Goal: Task Accomplishment & Management: Use online tool/utility

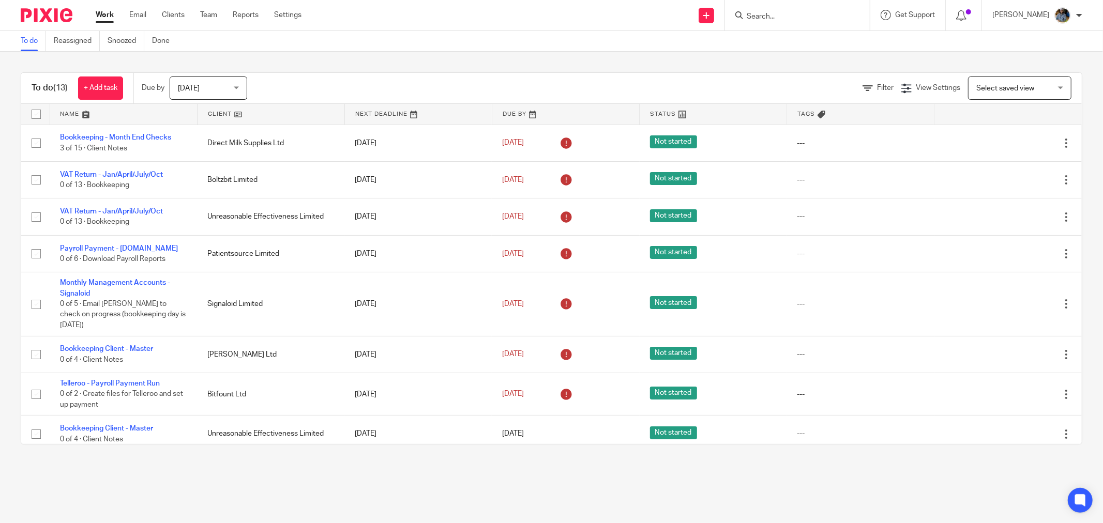
click at [207, 107] on link at bounding box center [271, 114] width 147 height 21
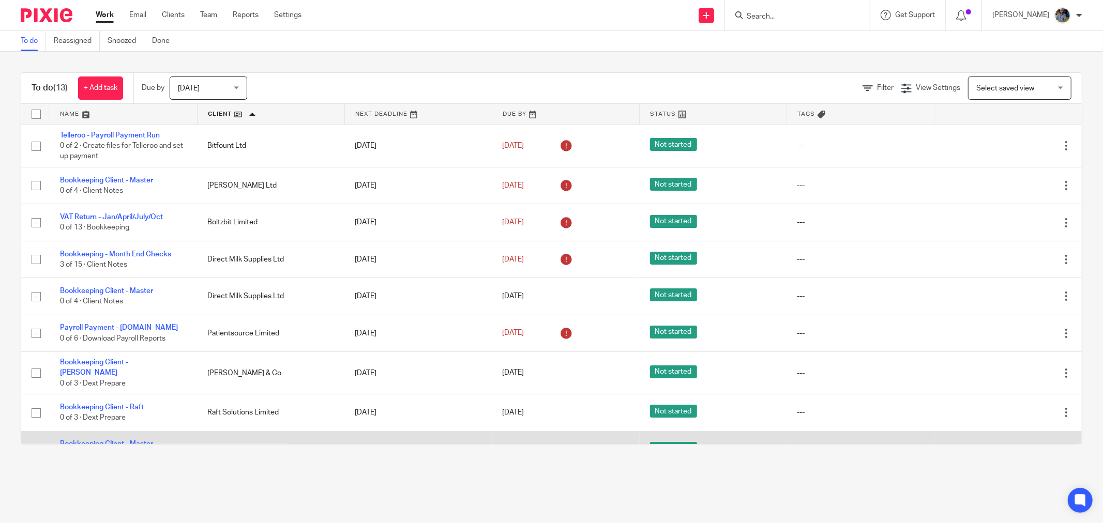
scroll to position [115, 0]
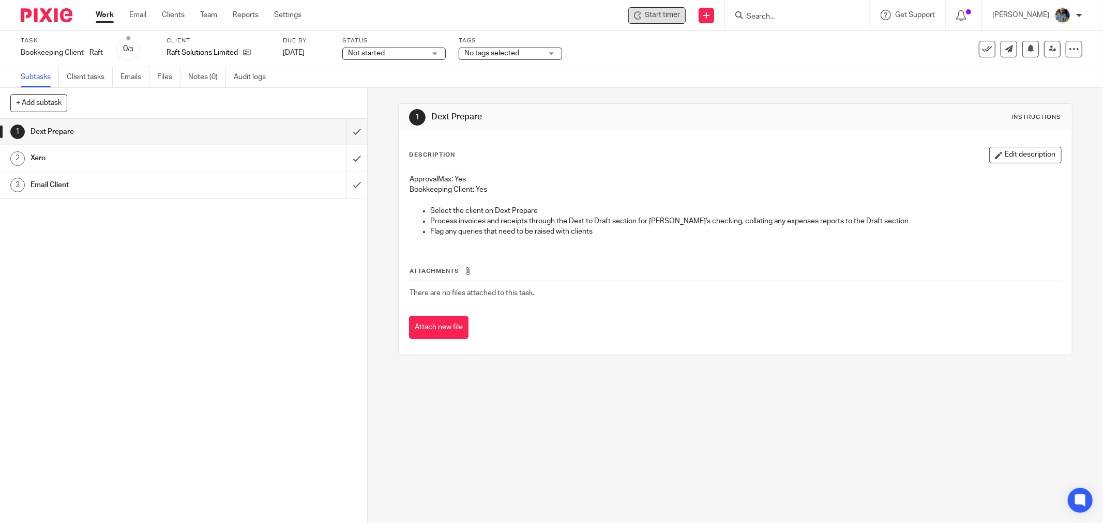
click at [678, 18] on span "Start timer" at bounding box center [662, 15] width 35 height 11
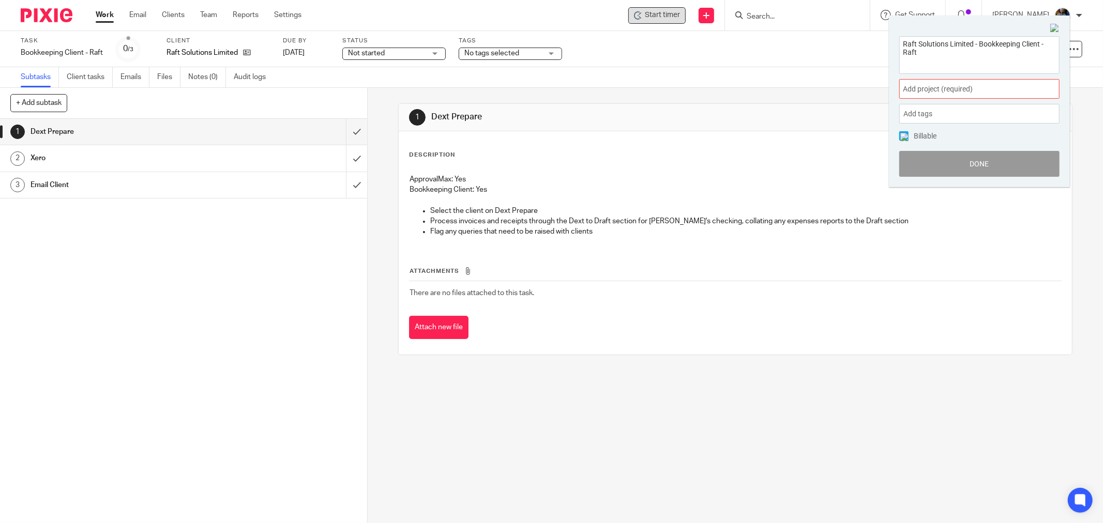
click at [975, 80] on div "Add project (required) :" at bounding box center [979, 89] width 160 height 20
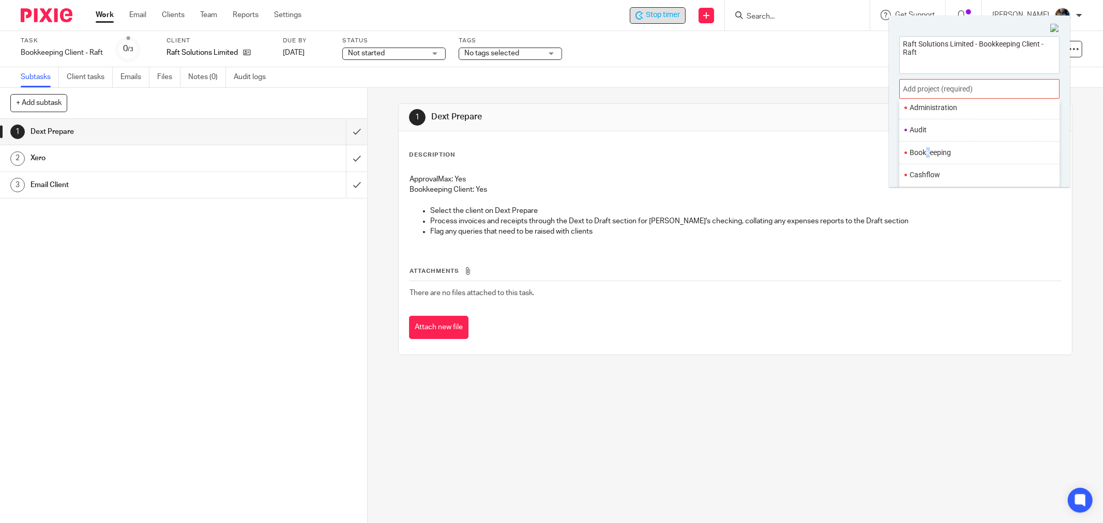
drag, startPoint x: 929, startPoint y: 154, endPoint x: 944, endPoint y: 160, distance: 16.2
click at [928, 157] on li "Bookkeeping" at bounding box center [977, 152] width 135 height 11
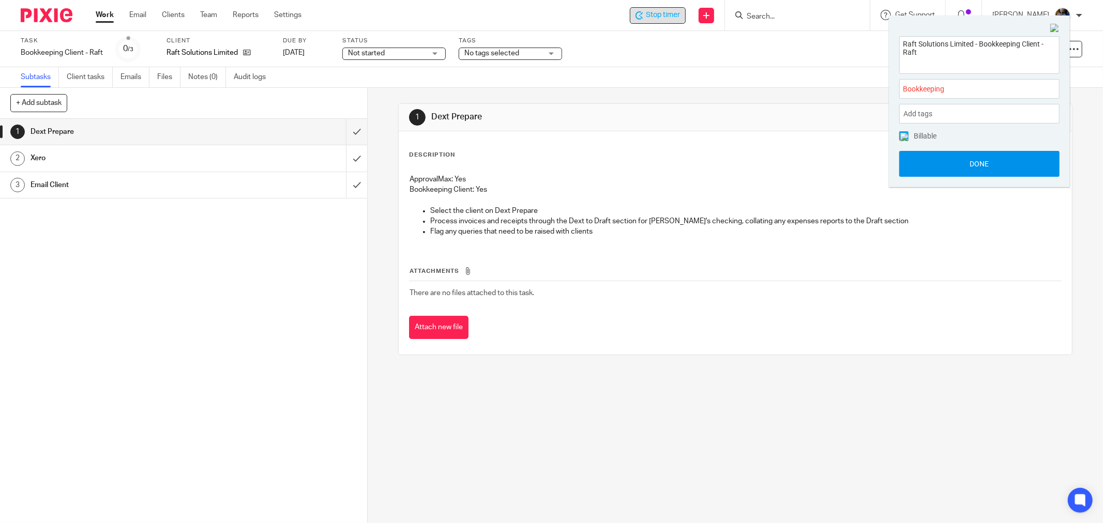
click at [988, 168] on button "Done" at bounding box center [979, 164] width 160 height 26
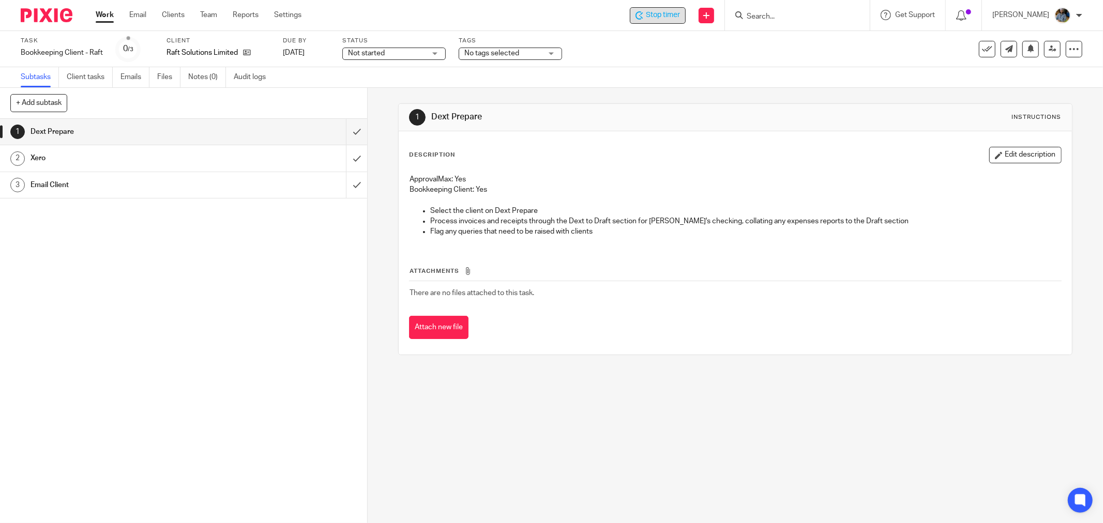
click at [712, 150] on div "Description Edit description" at bounding box center [735, 155] width 653 height 17
click at [580, 210] on p "Select the client on Dext Prepare" at bounding box center [745, 211] width 631 height 10
drag, startPoint x: 617, startPoint y: 219, endPoint x: 546, endPoint y: 124, distance: 118.2
click at [608, 207] on ul "Select the client on Dext Prepare Process invoices and receipts through the Dex…" at bounding box center [736, 222] width 652 height 32
click at [625, 238] on div "ApprovalMax: Yes Bookkeeping Client: Yes Select the client on Dext Prepare Proc…" at bounding box center [735, 207] width 662 height 76
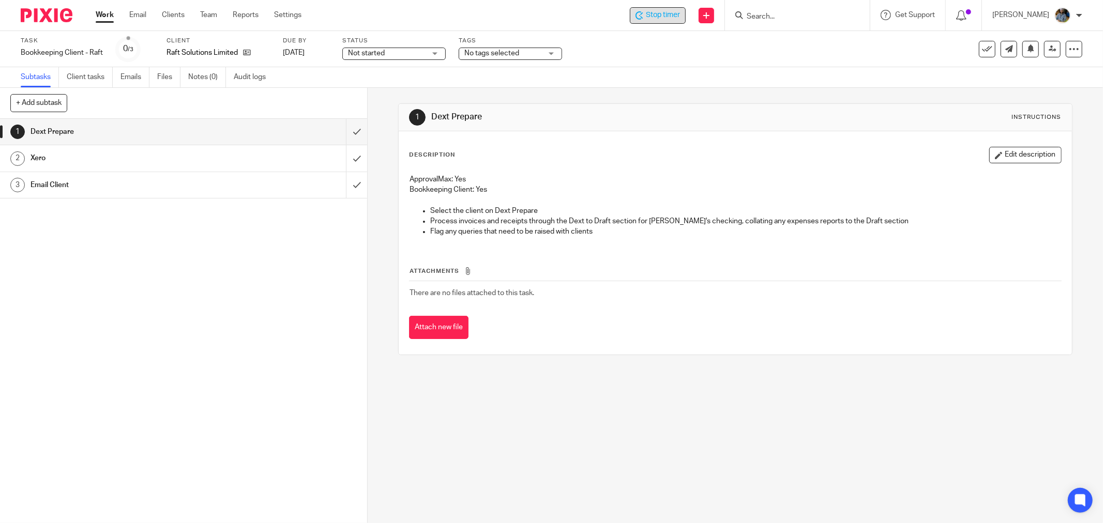
click at [982, 50] on icon at bounding box center [987, 49] width 10 height 10
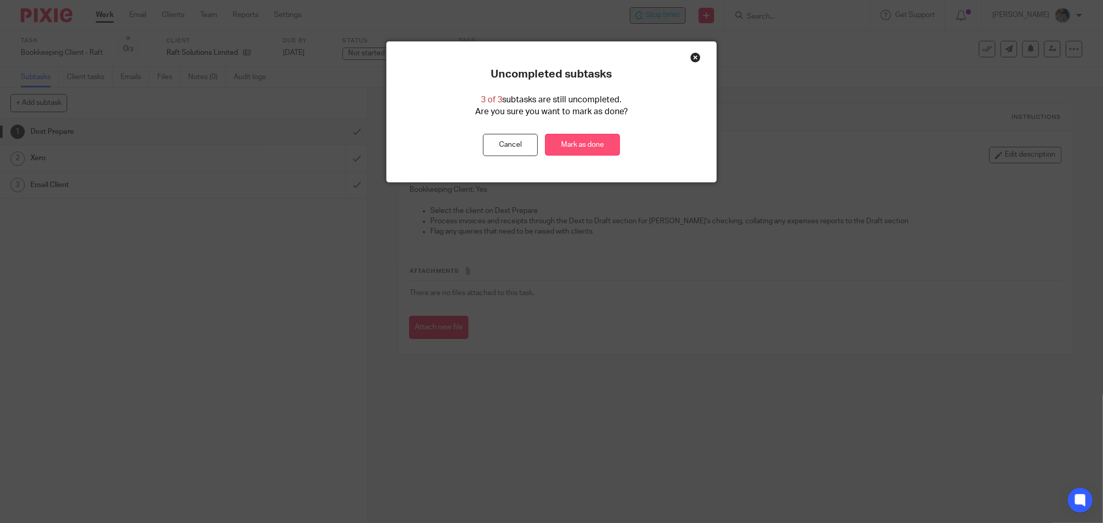
click at [582, 146] on link "Mark as done" at bounding box center [582, 145] width 75 height 22
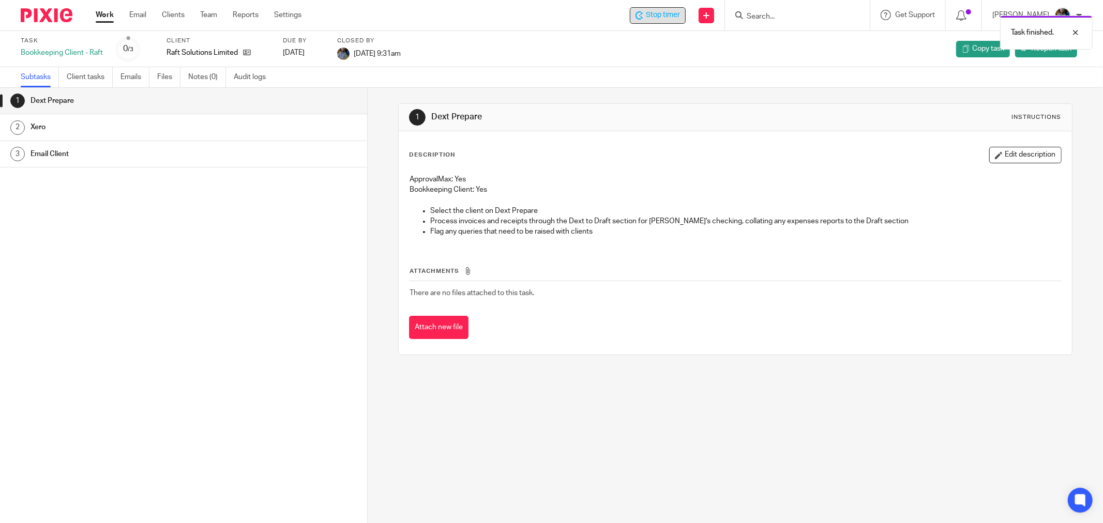
click at [652, 7] on div "Stop timer" at bounding box center [658, 15] width 56 height 17
click at [658, 16] on div "Task finished." at bounding box center [822, 29] width 541 height 39
click at [506, 90] on div "1 Dext Prepare Instructions Description Edit description ApprovalMax: Yes Bookk…" at bounding box center [735, 229] width 674 height 283
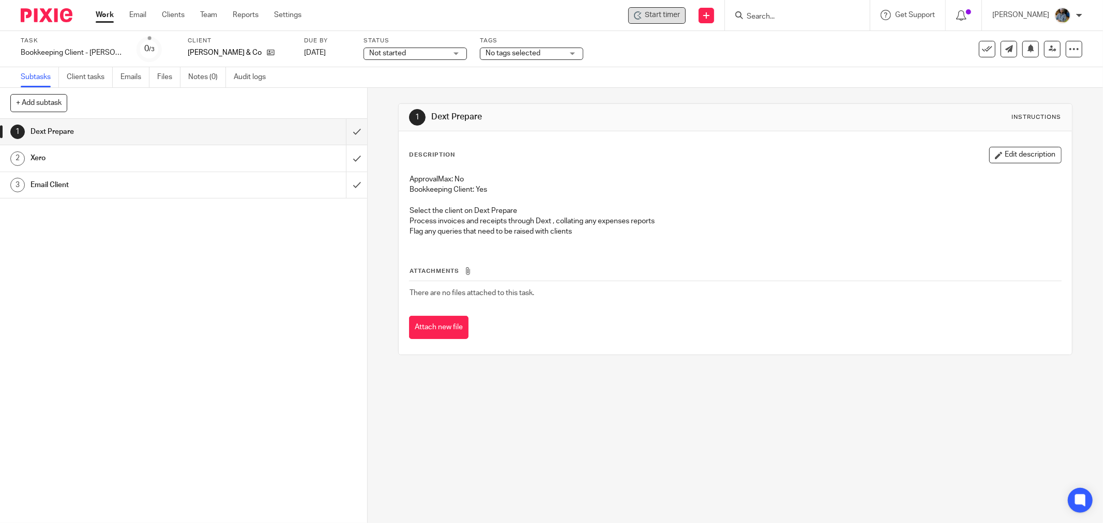
click at [665, 17] on span "Start timer" at bounding box center [662, 15] width 35 height 11
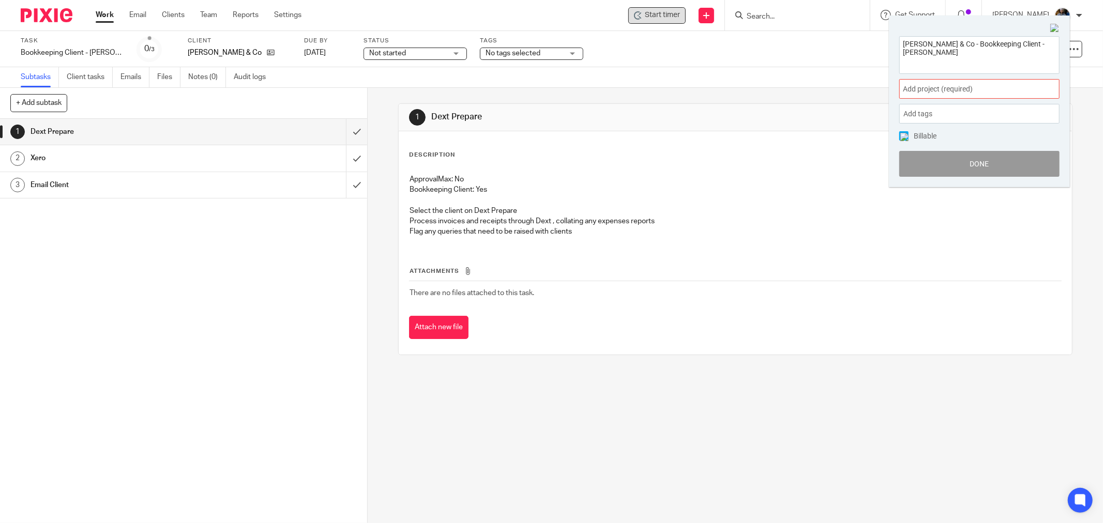
click at [965, 81] on div "Add project (required) :" at bounding box center [979, 89] width 160 height 20
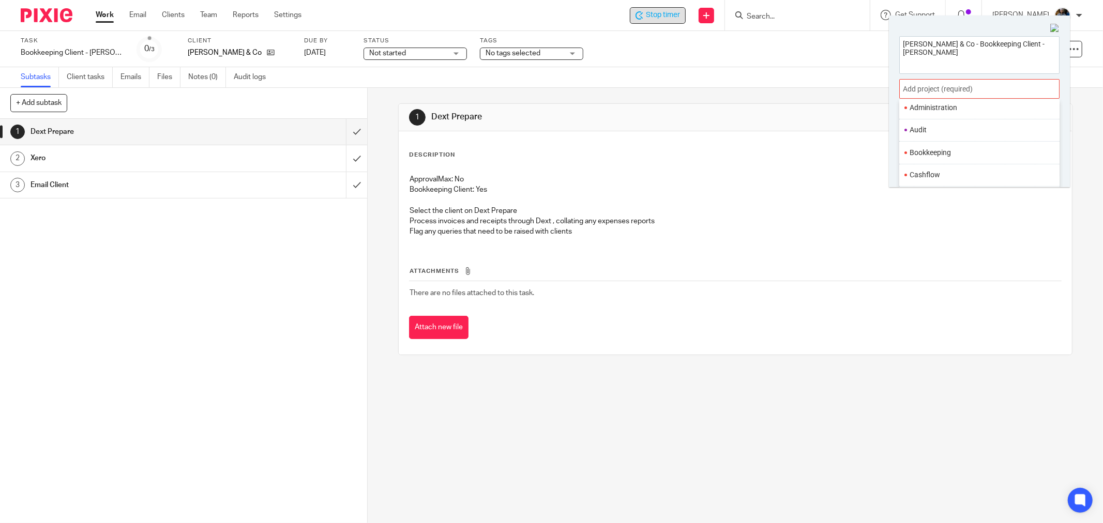
drag, startPoint x: 936, startPoint y: 158, endPoint x: 958, endPoint y: 165, distance: 22.9
click at [935, 158] on li "Bookkeeping" at bounding box center [977, 152] width 135 height 11
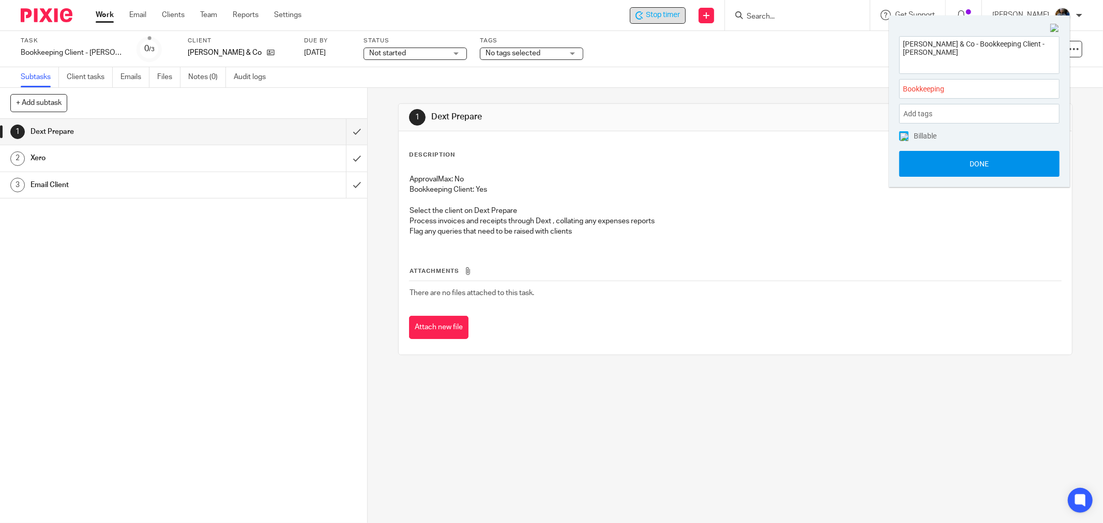
drag, startPoint x: 990, startPoint y: 177, endPoint x: 989, endPoint y: 172, distance: 5.2
click at [990, 177] on div "Peter Martin & Co - Bookkeeping Client - Peter Martin Bookkeeping : Add tags Le…" at bounding box center [979, 106] width 181 height 161
drag, startPoint x: 984, startPoint y: 169, endPoint x: 974, endPoint y: 171, distance: 9.9
click at [981, 169] on button "Done" at bounding box center [979, 164] width 160 height 26
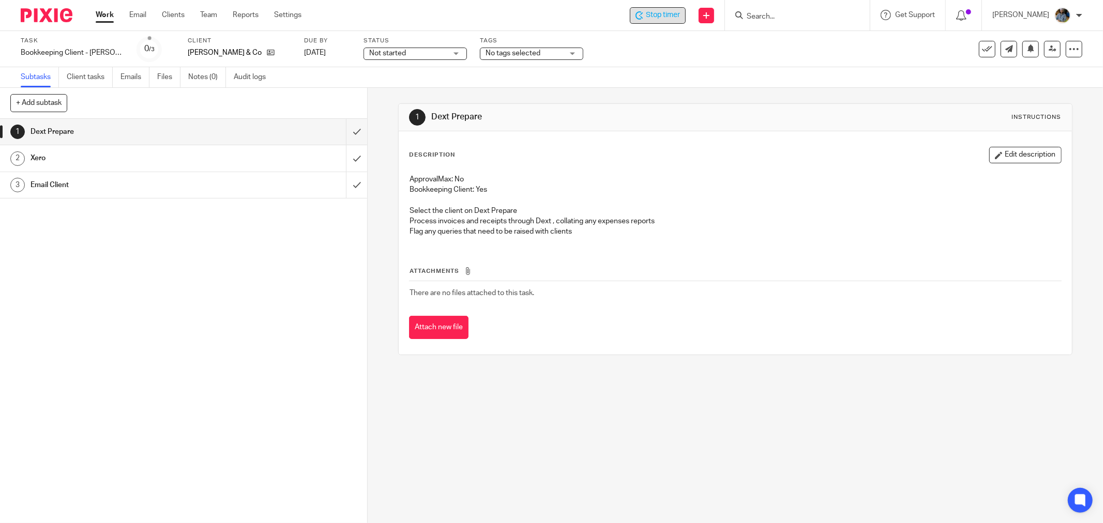
drag, startPoint x: 709, startPoint y: 170, endPoint x: 539, endPoint y: 140, distance: 172.8
click at [708, 170] on div "ApprovalMax: No Bookkeeping Client: Yes Select the client on Dext Prepare Proce…" at bounding box center [735, 207] width 662 height 76
click at [982, 49] on icon at bounding box center [987, 49] width 10 height 10
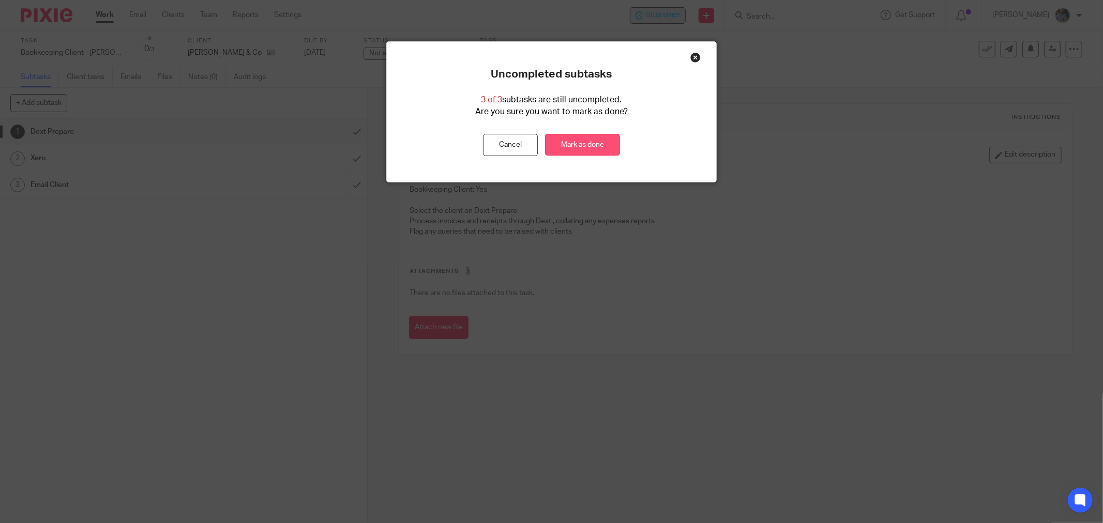
click at [597, 141] on link "Mark as done" at bounding box center [582, 145] width 75 height 22
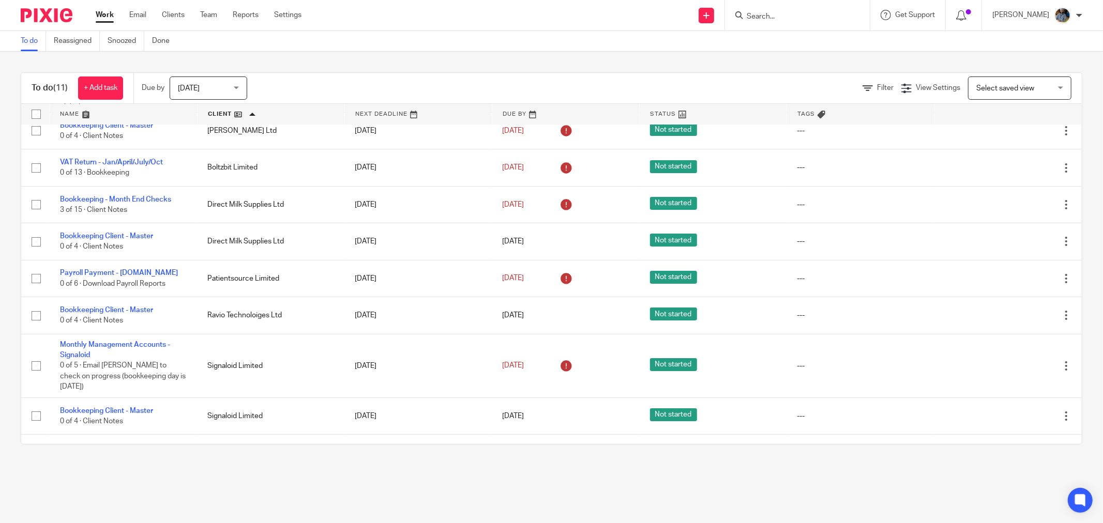
scroll to position [123, 0]
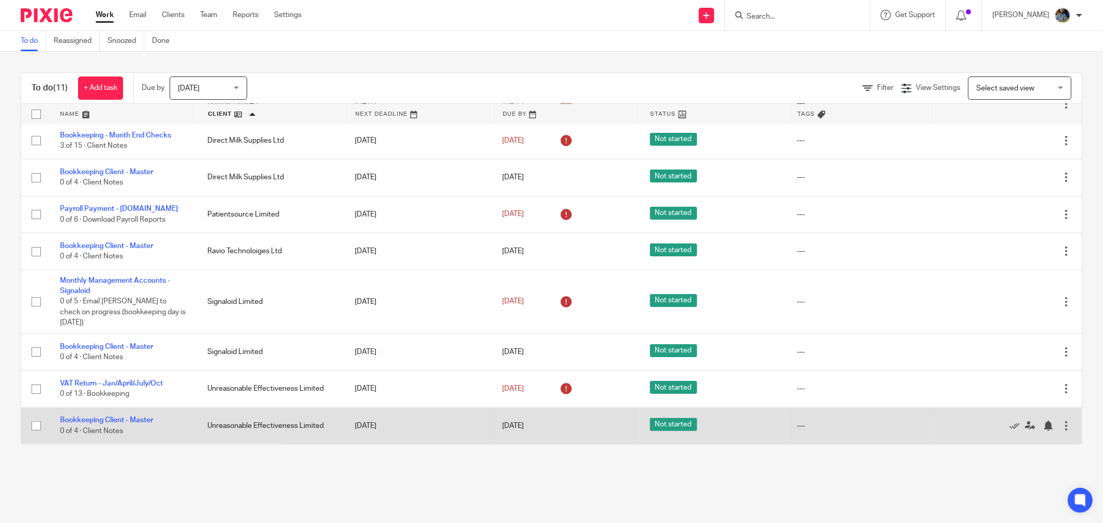
click at [1009, 426] on icon at bounding box center [1014, 426] width 10 height 10
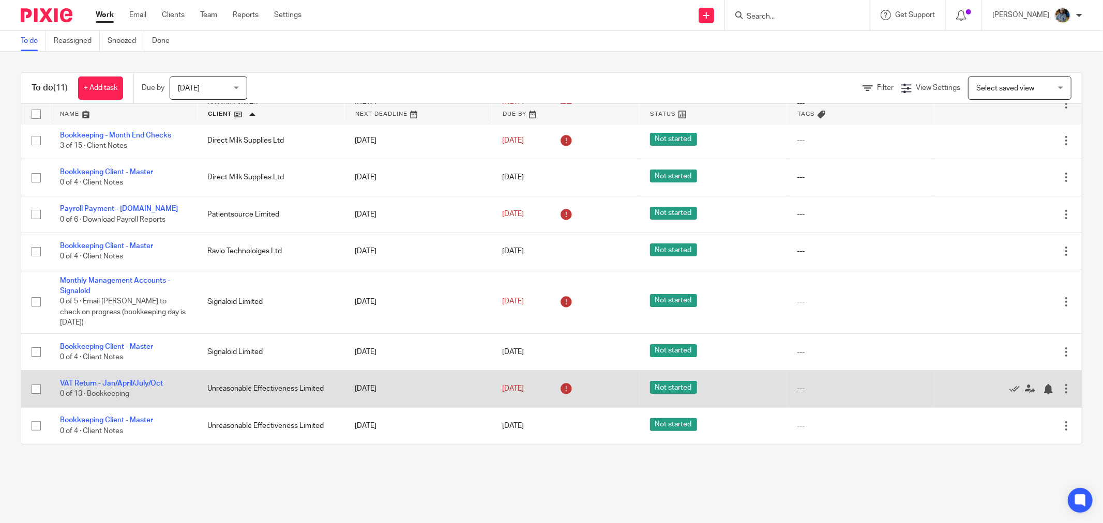
scroll to position [85, 0]
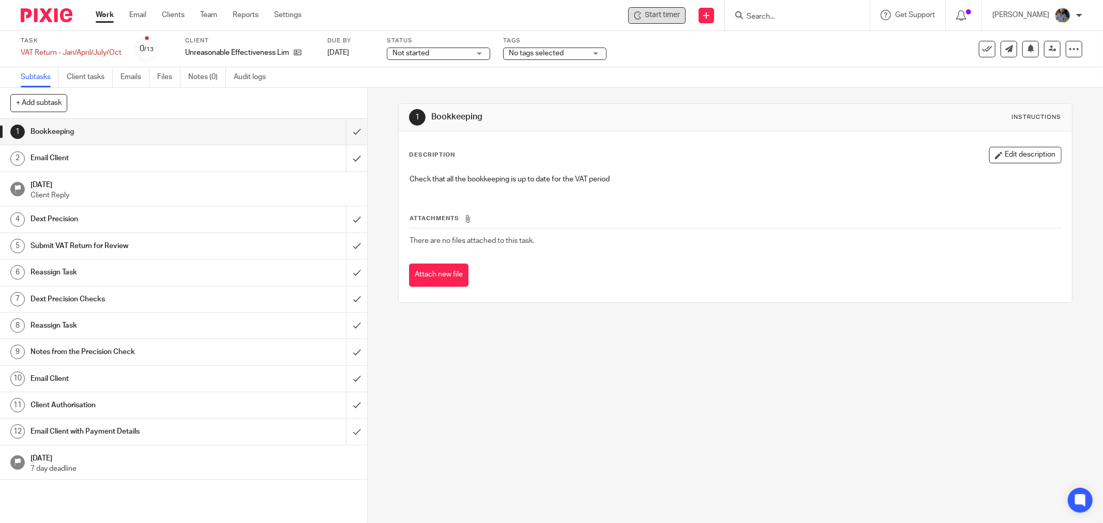
click at [679, 17] on span "Start timer" at bounding box center [662, 15] width 35 height 11
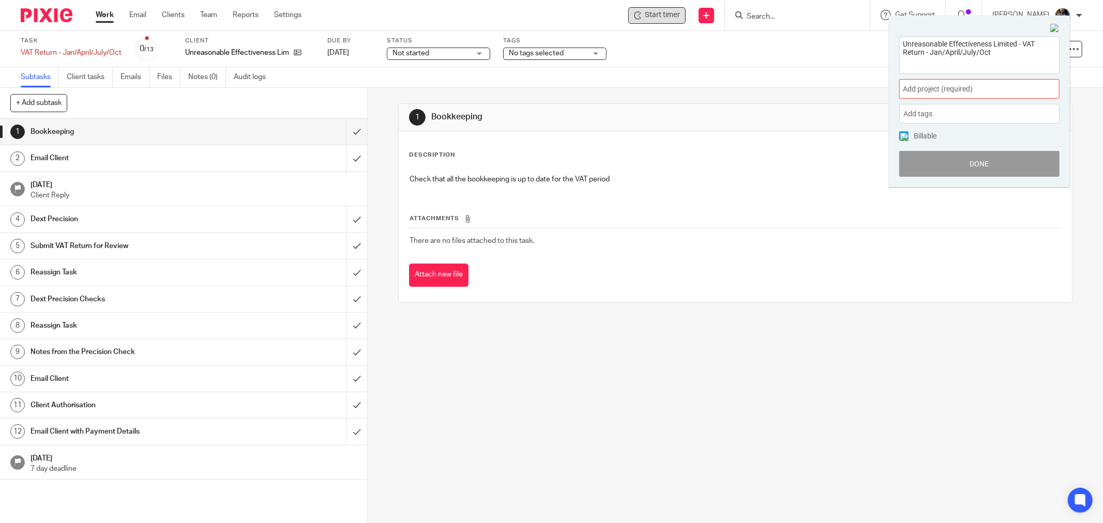
click at [981, 88] on span "Add project (required) :" at bounding box center [968, 89] width 130 height 11
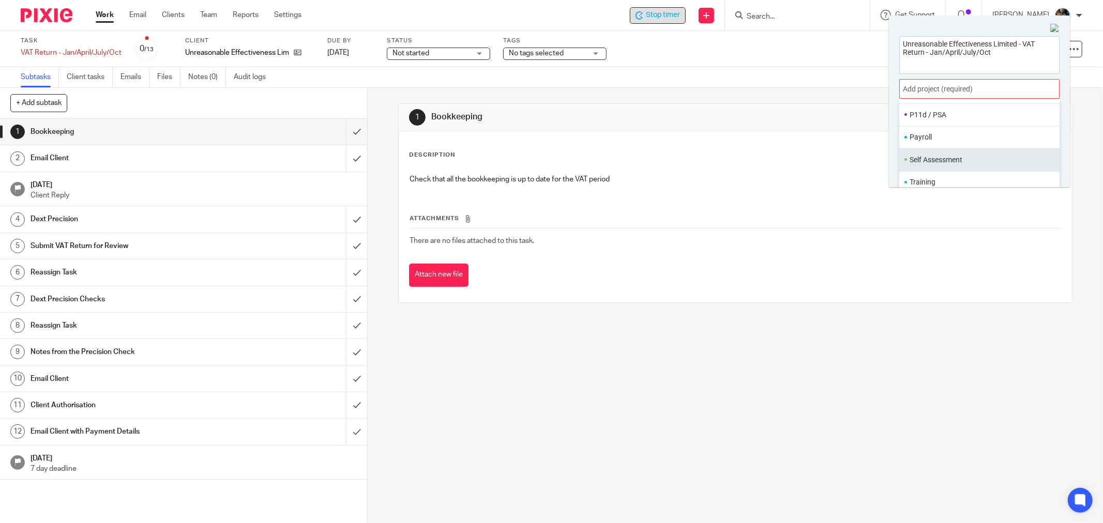
scroll to position [51, 0]
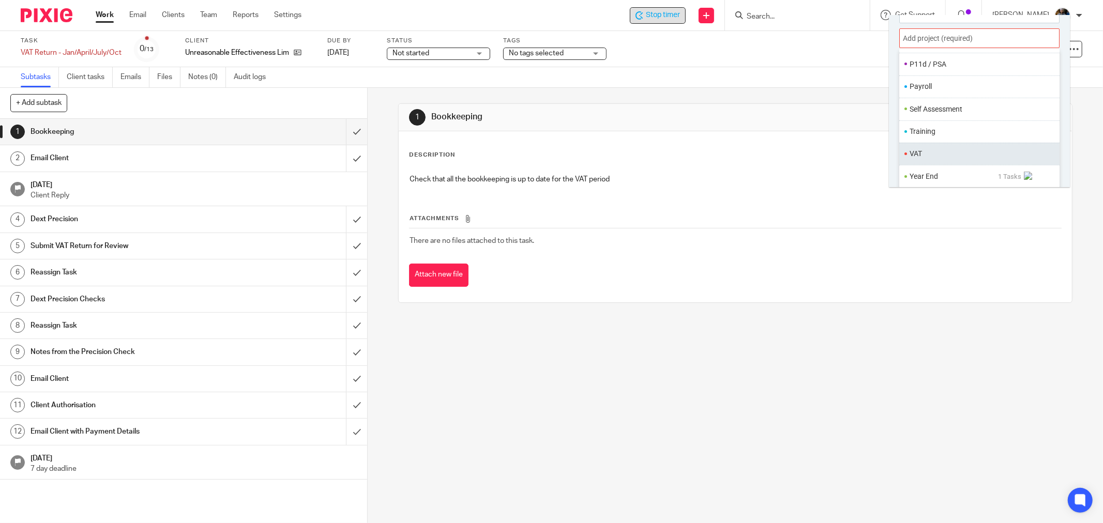
click at [943, 148] on li "VAT" at bounding box center [977, 153] width 135 height 11
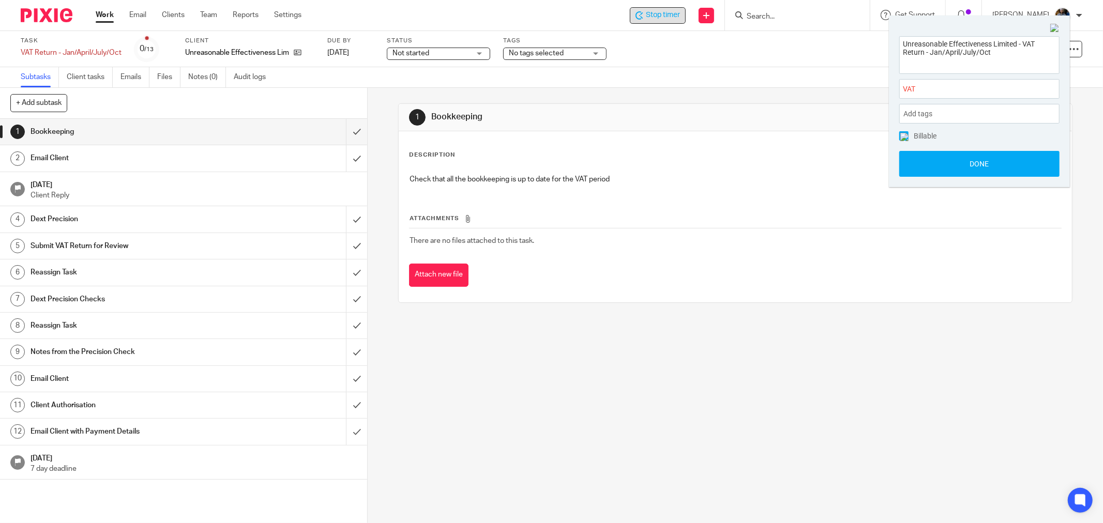
scroll to position [0, 0]
click at [984, 167] on button "Done" at bounding box center [979, 164] width 160 height 26
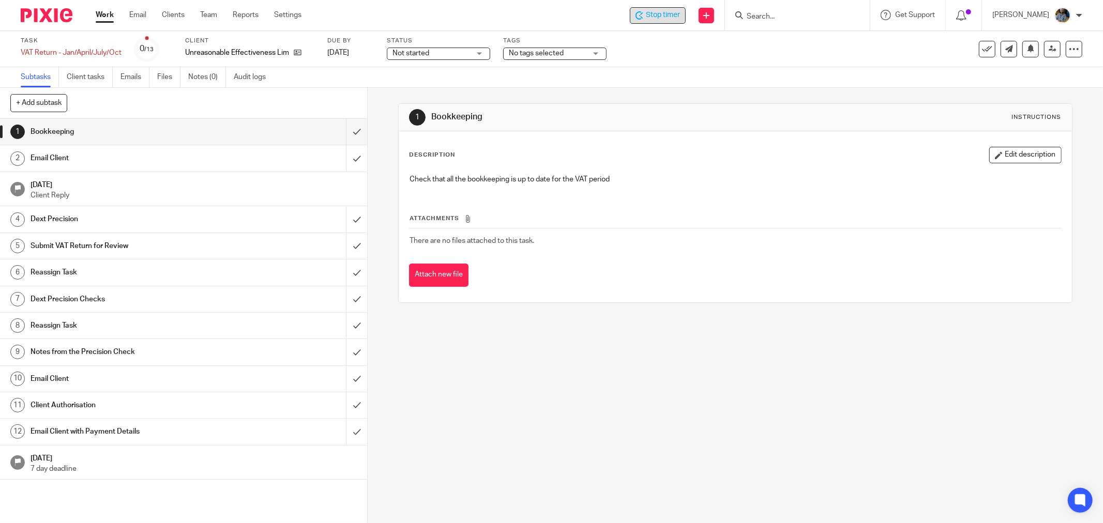
drag, startPoint x: 676, startPoint y: 168, endPoint x: 492, endPoint y: 104, distance: 194.9
click at [673, 169] on div "Check that all the bookkeeping is up to date for the VAT period" at bounding box center [735, 181] width 663 height 24
click at [684, 195] on div "Attachments There are no files attached to this task. Attach new file" at bounding box center [735, 240] width 653 height 94
